Goal: Task Accomplishment & Management: Manage account settings

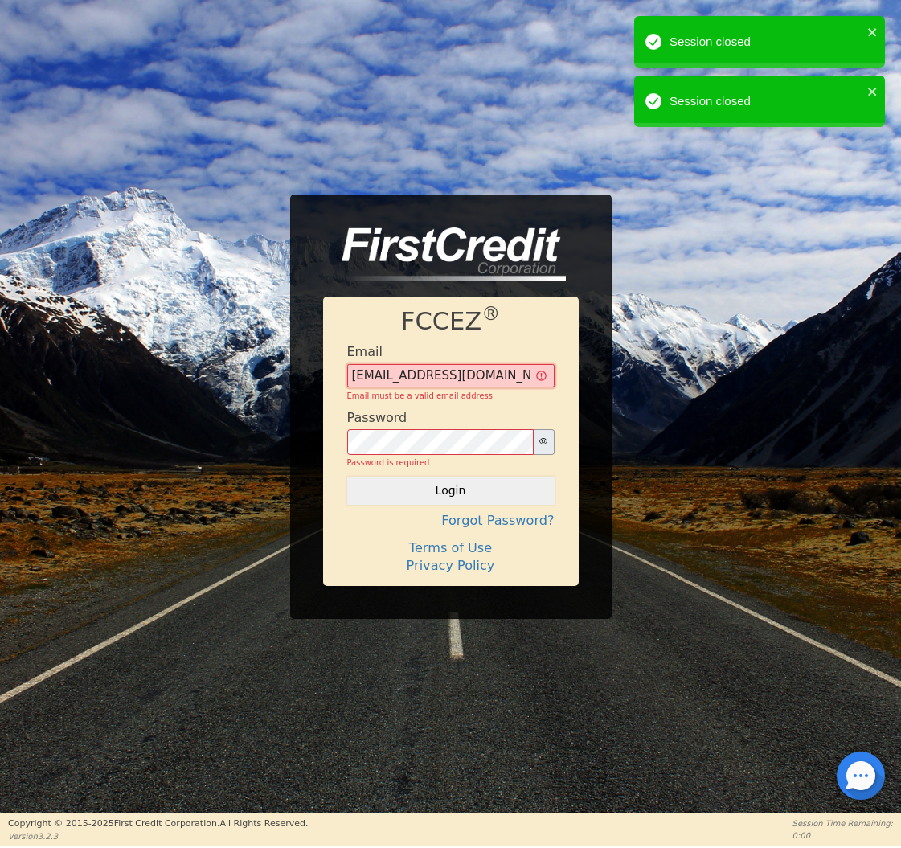
type input "[EMAIL_ADDRESS][DOMAIN_NAME]"
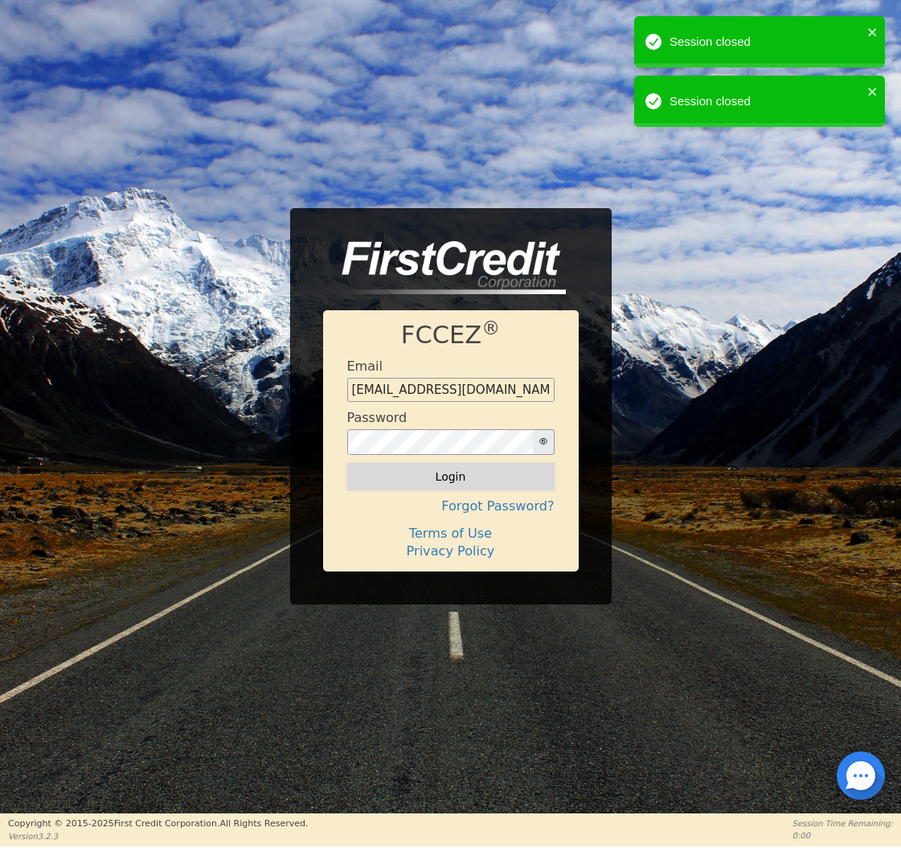
click at [456, 476] on button "Login" at bounding box center [450, 476] width 207 height 27
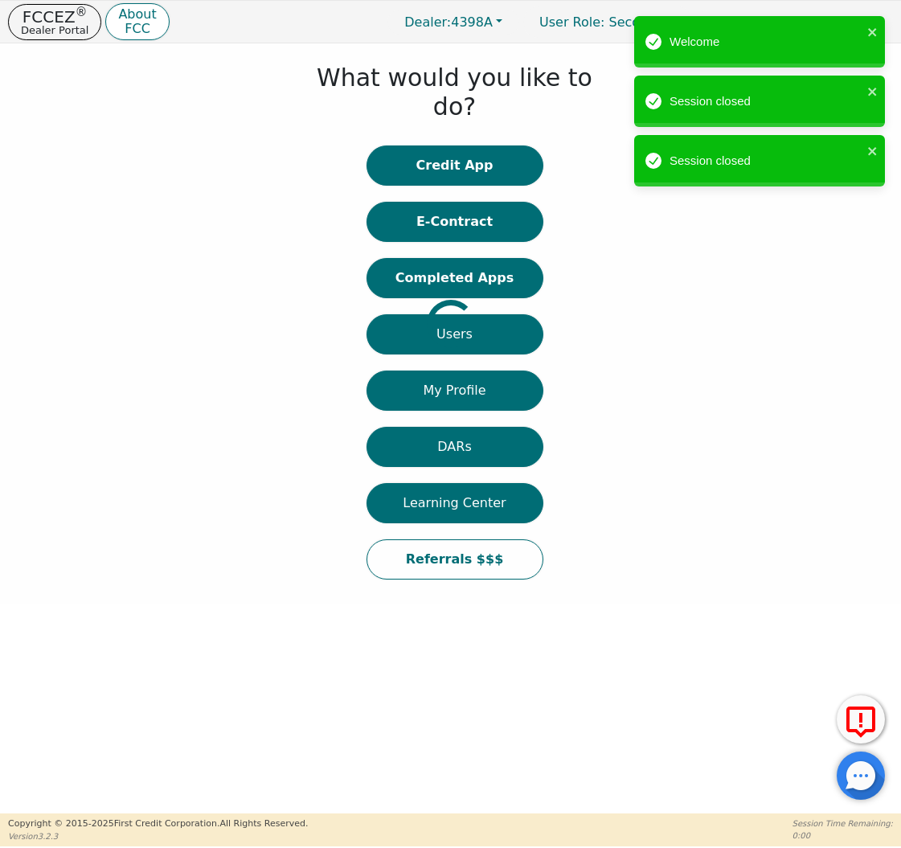
click at [12, 255] on div at bounding box center [12, 323] width 0 height 544
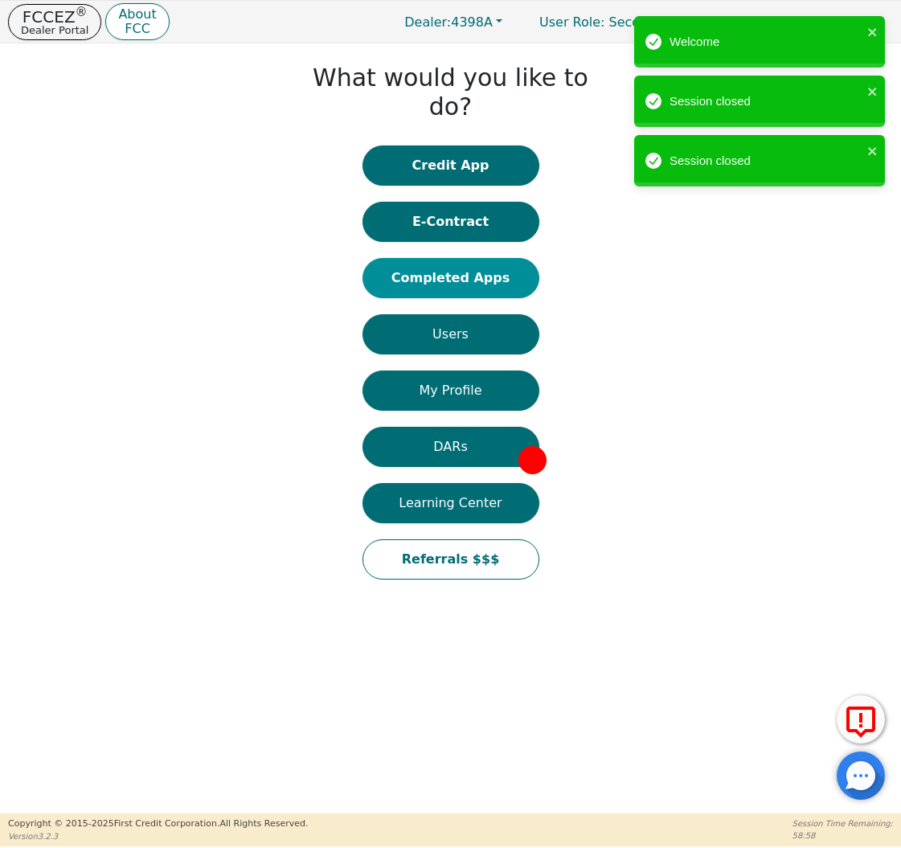
click at [473, 258] on button "Completed Apps" at bounding box center [450, 278] width 177 height 40
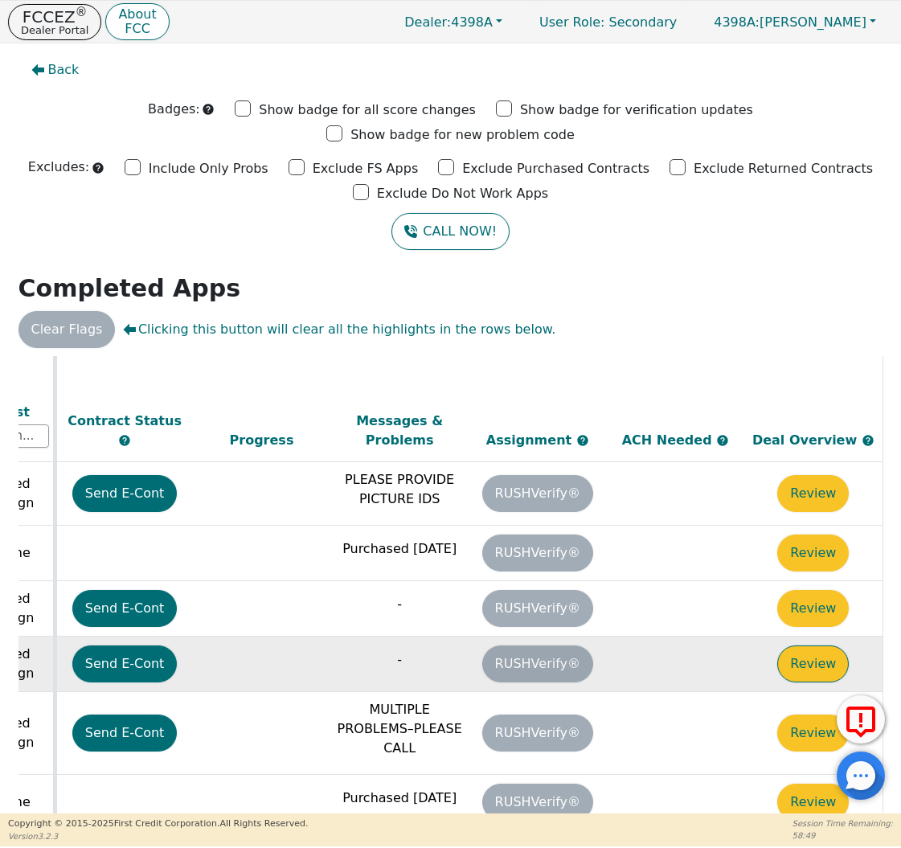
scroll to position [311, 898]
click at [812, 645] on button "Review" at bounding box center [813, 663] width 72 height 37
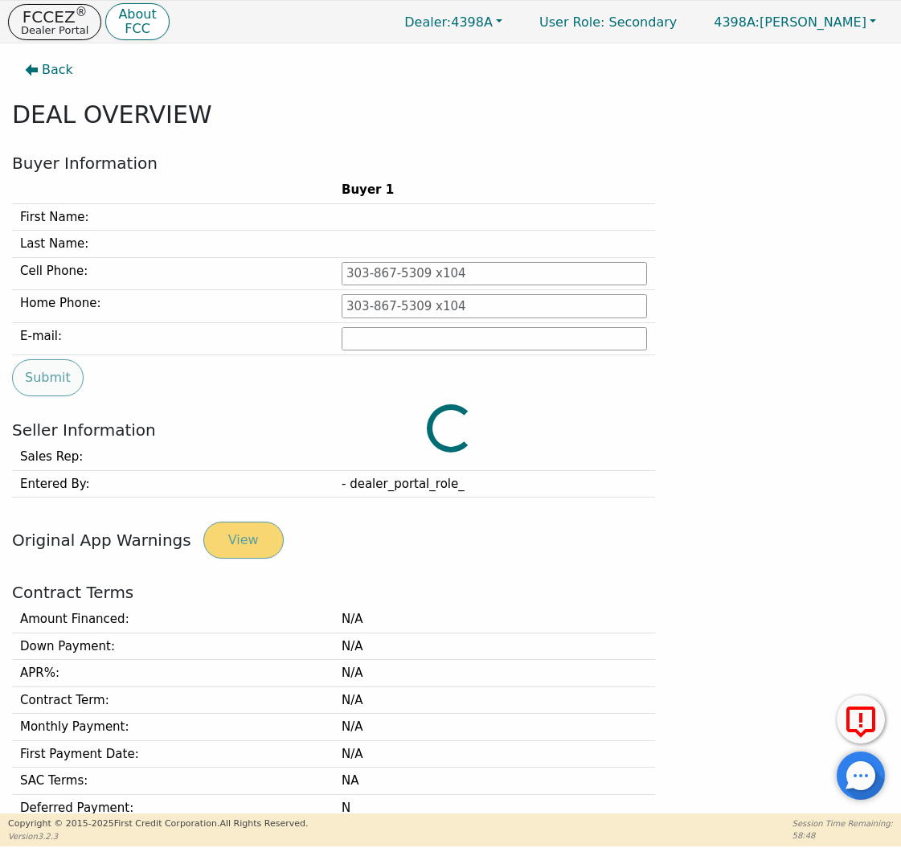
type input "[PHONE_NUMBER]"
type input "[PERSON_NAME][EMAIL_ADDRESS][PERSON_NAME][DOMAIN_NAME]"
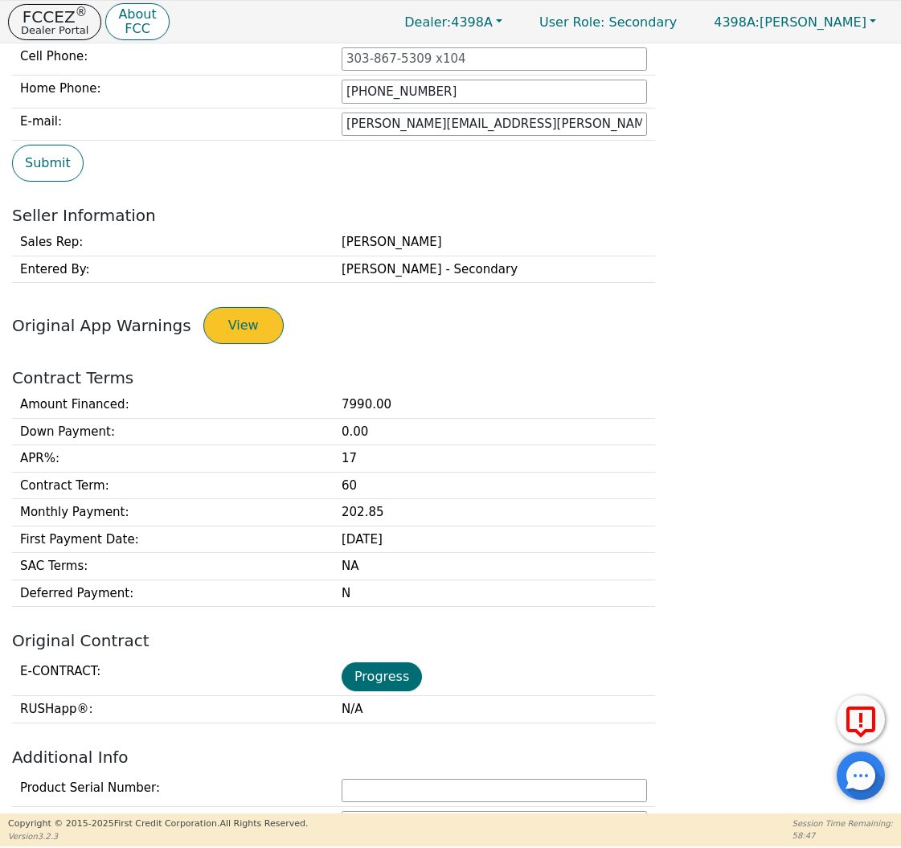
scroll to position [245, 0]
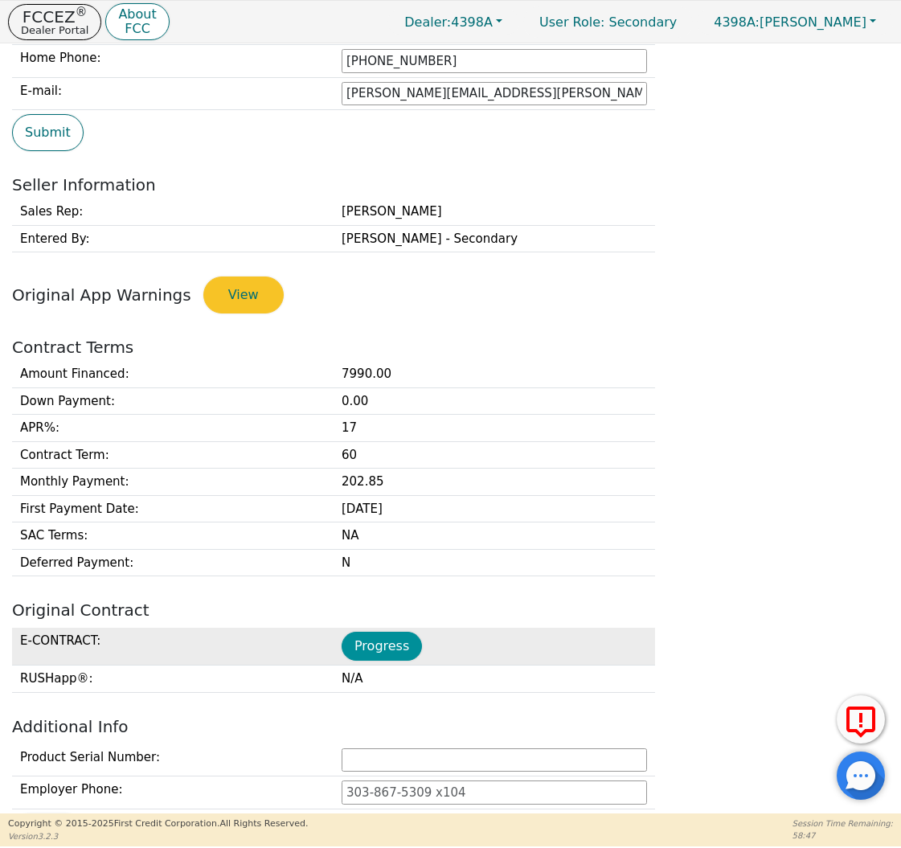
click at [375, 642] on button "Progress" at bounding box center [381, 646] width 80 height 29
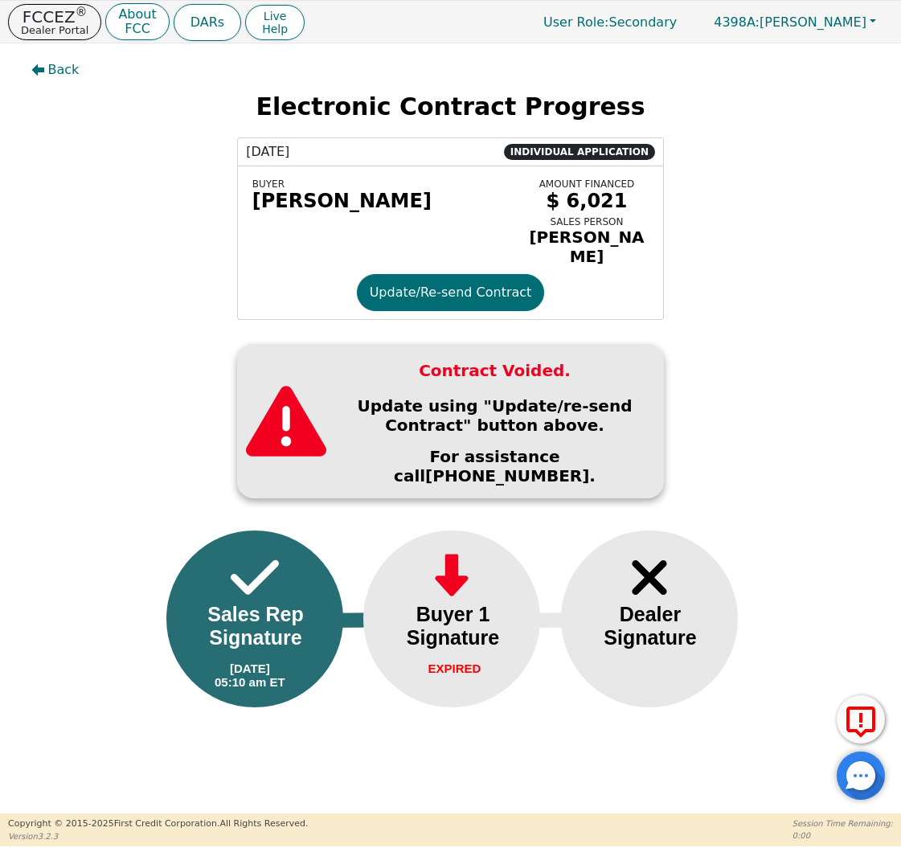
click at [423, 265] on div "BUYER [PERSON_NAME]" at bounding box center [382, 220] width 272 height 92
click at [419, 295] on button "Update/Re-send Contract" at bounding box center [451, 292] width 188 height 37
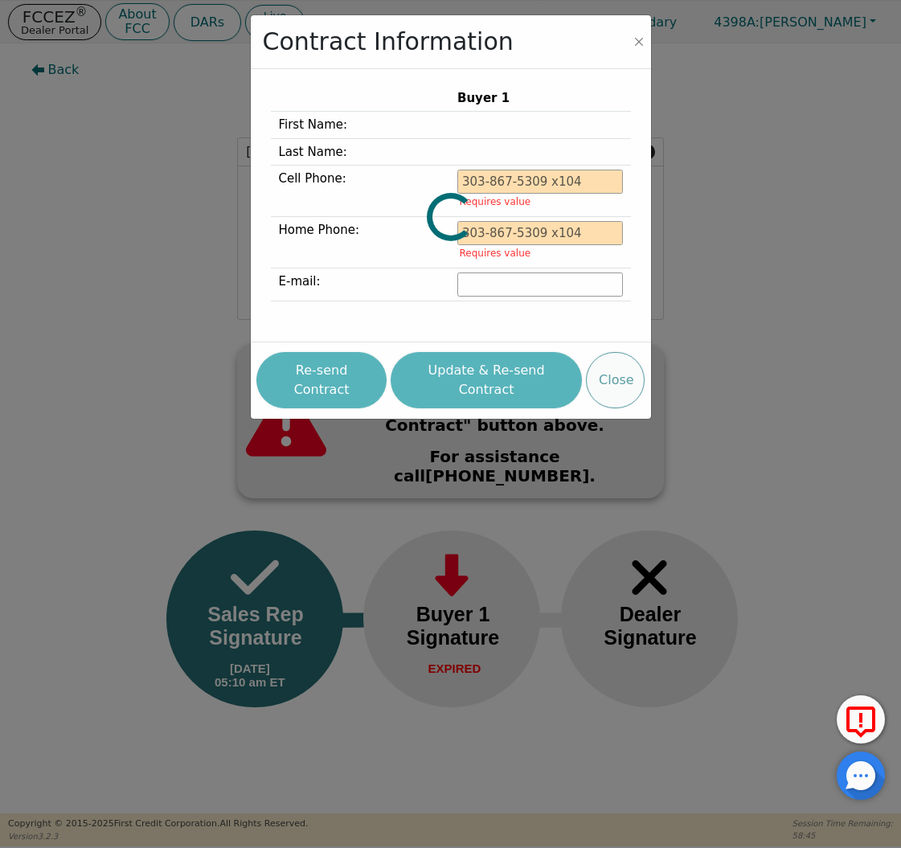
type input "[PHONE_NUMBER]"
type input "[PERSON_NAME][EMAIL_ADDRESS][PERSON_NAME][DOMAIN_NAME]"
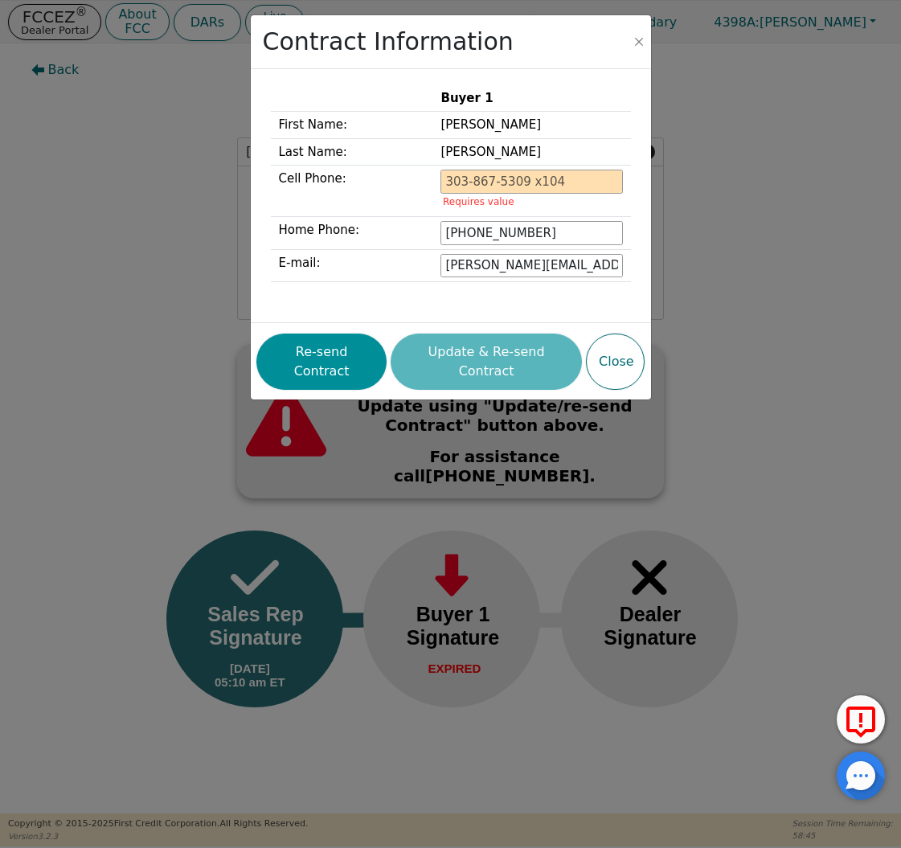
click at [330, 360] on button "Re-send Contract" at bounding box center [321, 361] width 130 height 56
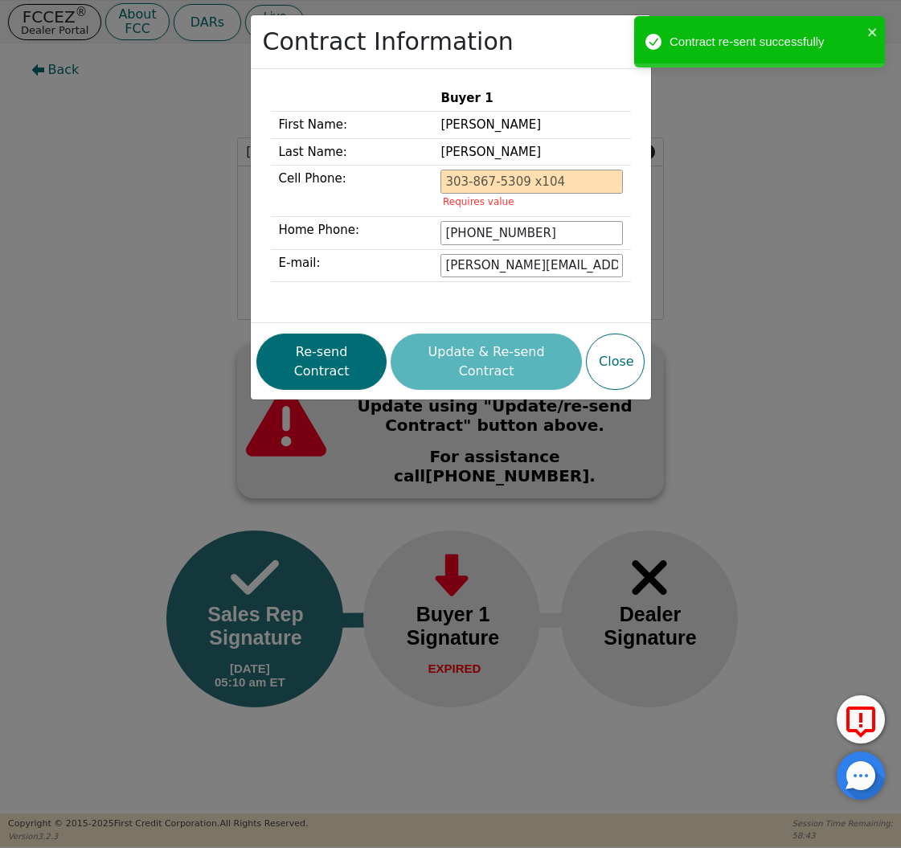
click at [67, 216] on div "Contract Information Buyer 1 First Name: [PERSON_NAME] Last Name: [PERSON_NAME]…" at bounding box center [450, 424] width 901 height 848
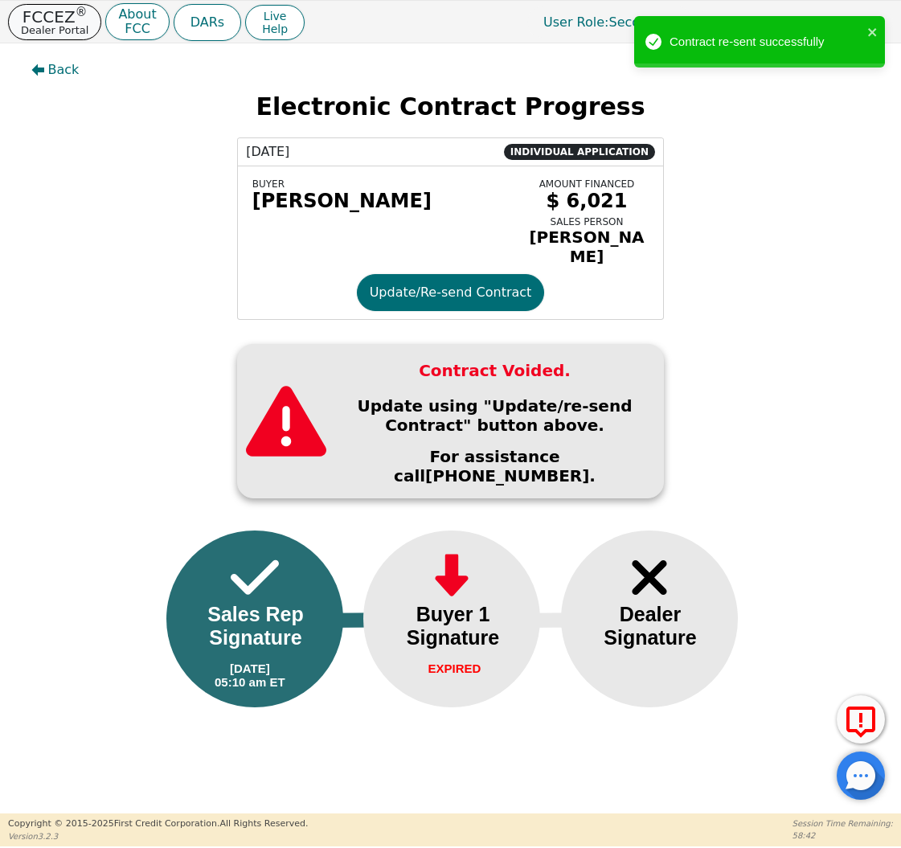
click at [42, 9] on p "FCCEZ ®" at bounding box center [54, 17] width 67 height 16
